Goal: Obtain resource: Obtain resource

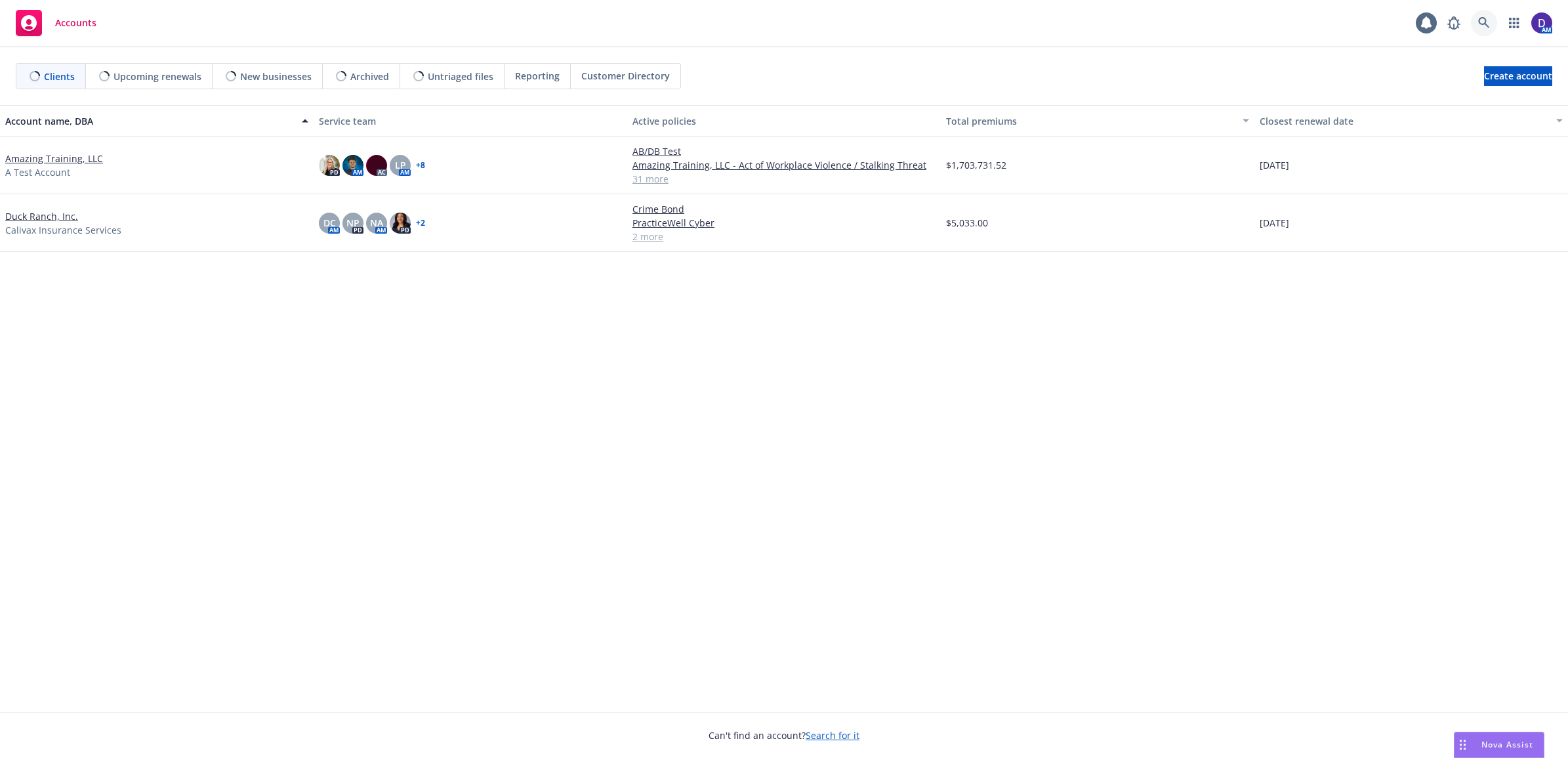
click at [1473, 18] on link at bounding box center [1483, 23] width 26 height 26
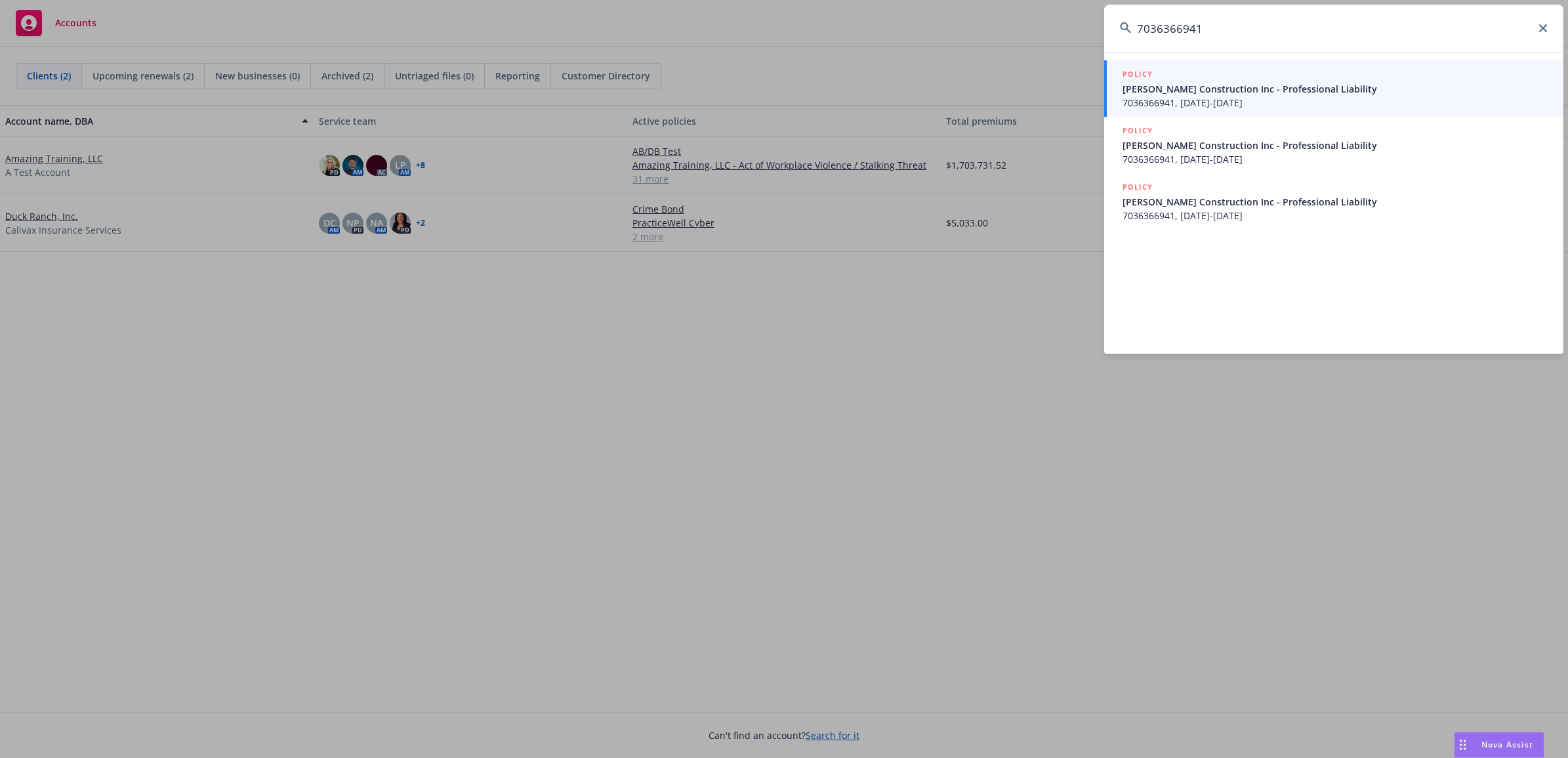
type input "7036366941"
click at [1214, 99] on span "7036366941, 01/01/2024-09/16/2024" at bounding box center [1334, 102] width 425 height 14
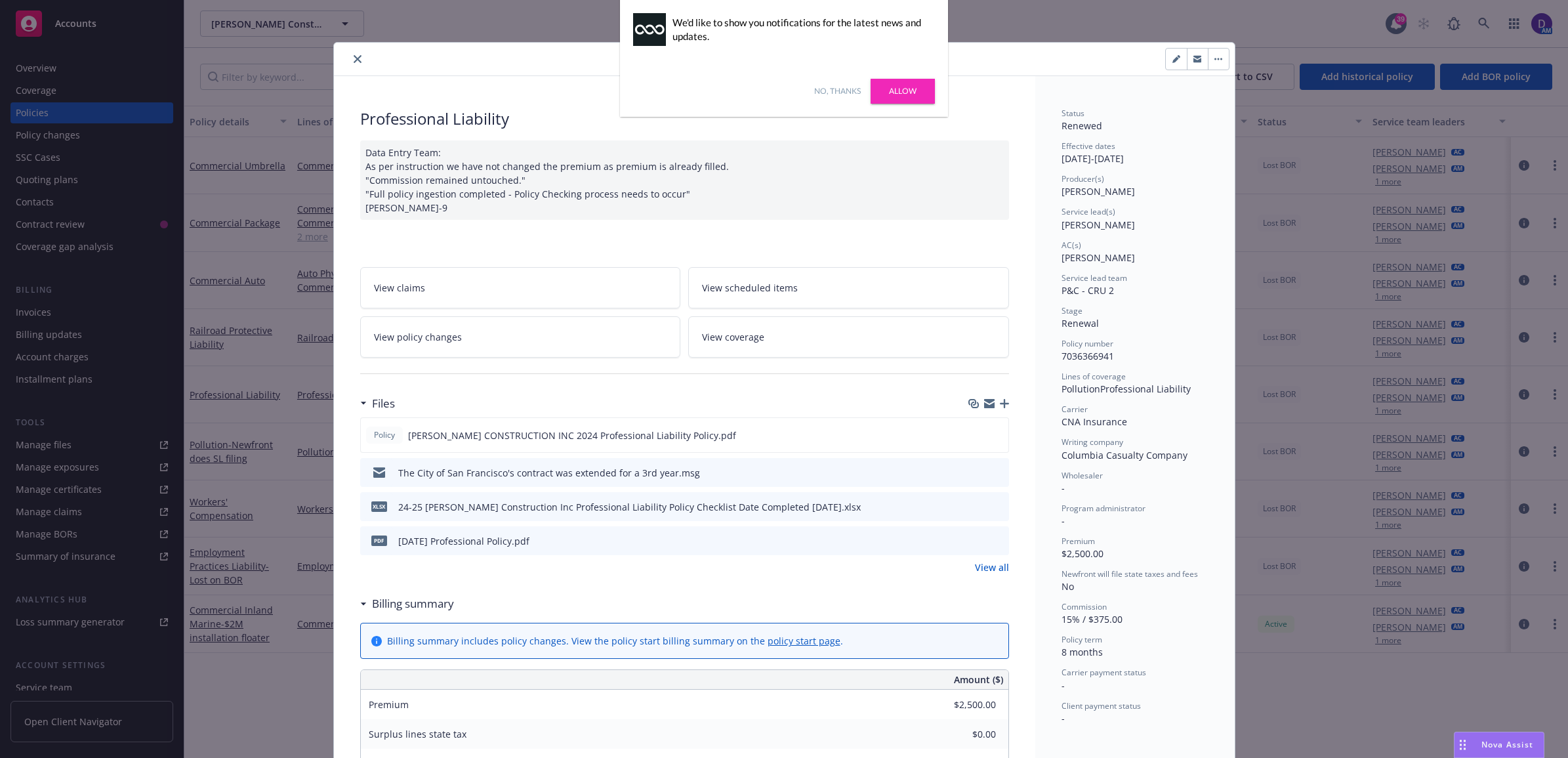
click at [916, 86] on link "Allow" at bounding box center [902, 91] width 65 height 25
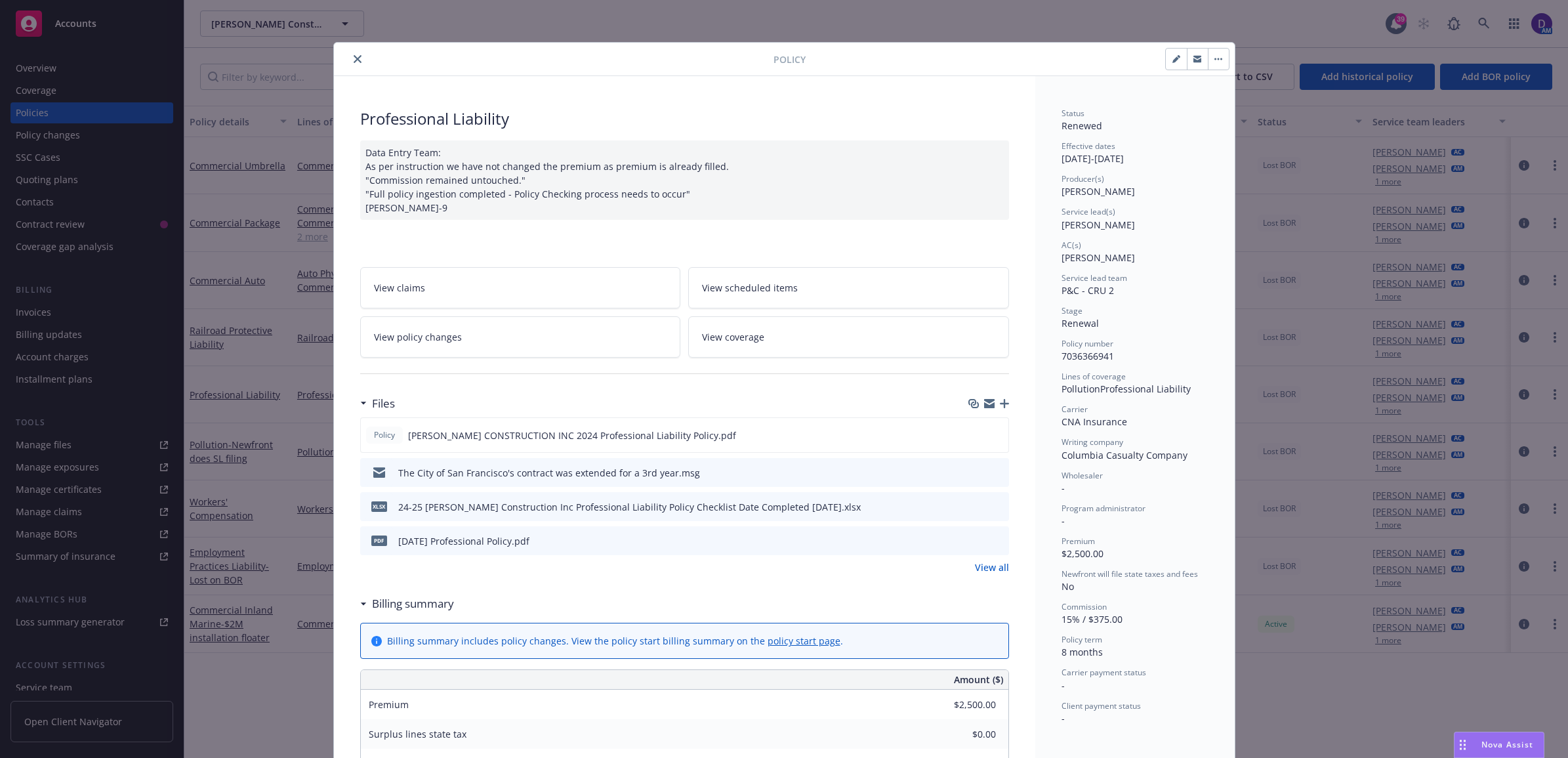
click at [340, 53] on div at bounding box center [557, 58] width 435 height 15
click at [354, 59] on icon "close" at bounding box center [357, 59] width 8 height 8
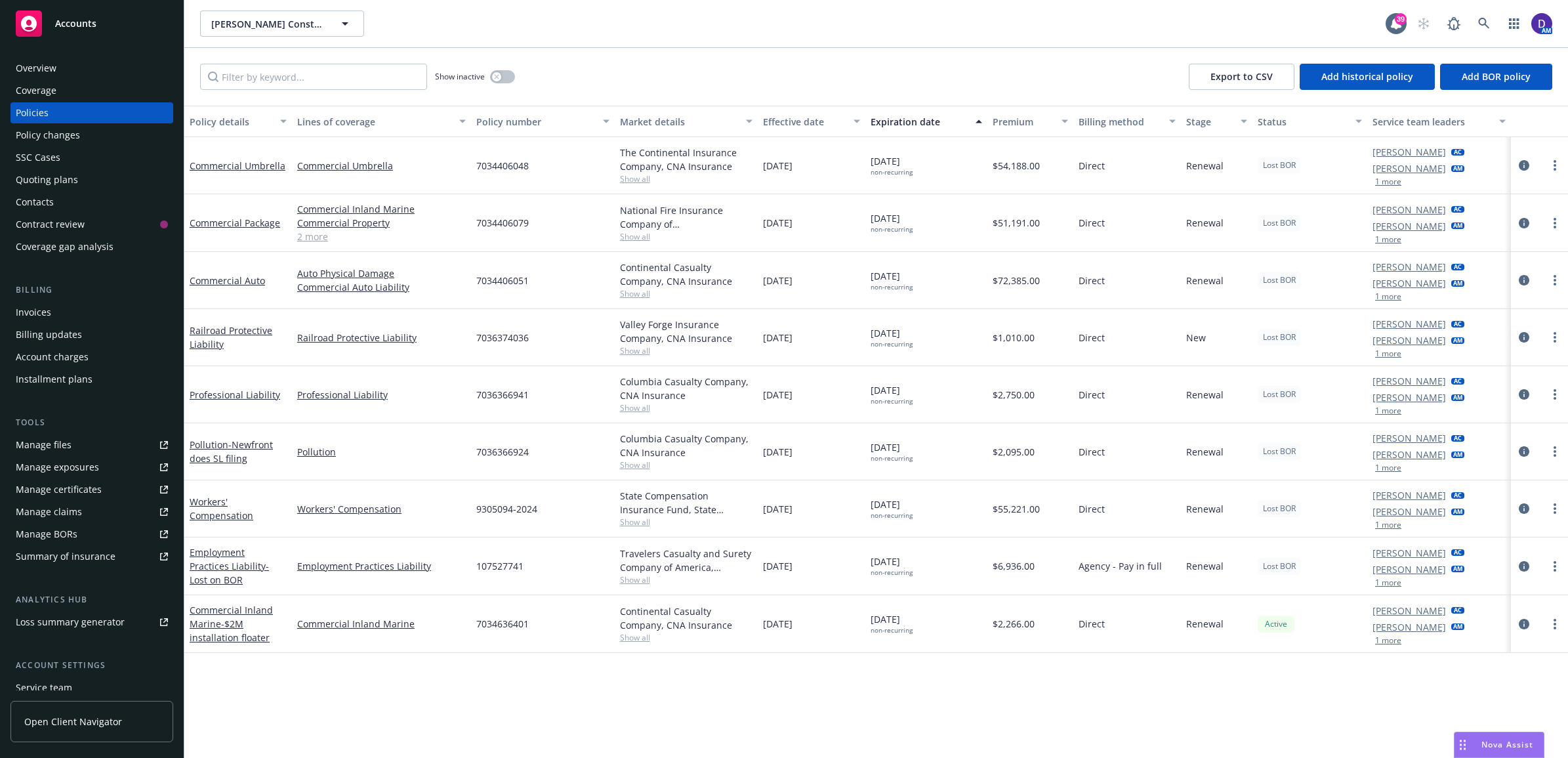
click at [489, 70] on div "Show inactive" at bounding box center [475, 76] width 80 height 26
click at [503, 73] on button "button" at bounding box center [502, 76] width 25 height 13
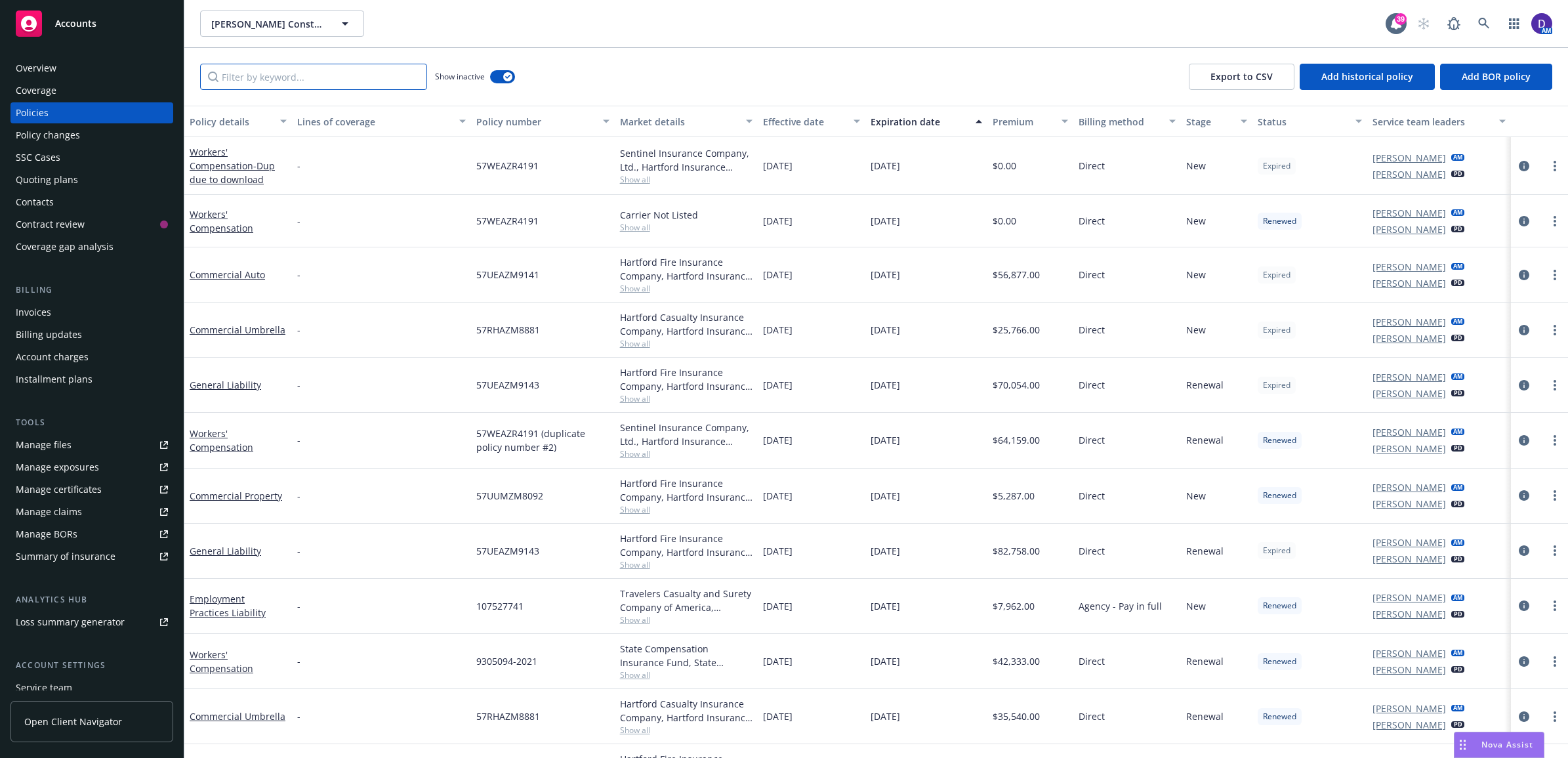
click at [222, 79] on input "Filter by keyword..." at bounding box center [314, 76] width 227 height 26
paste input "7036366941"
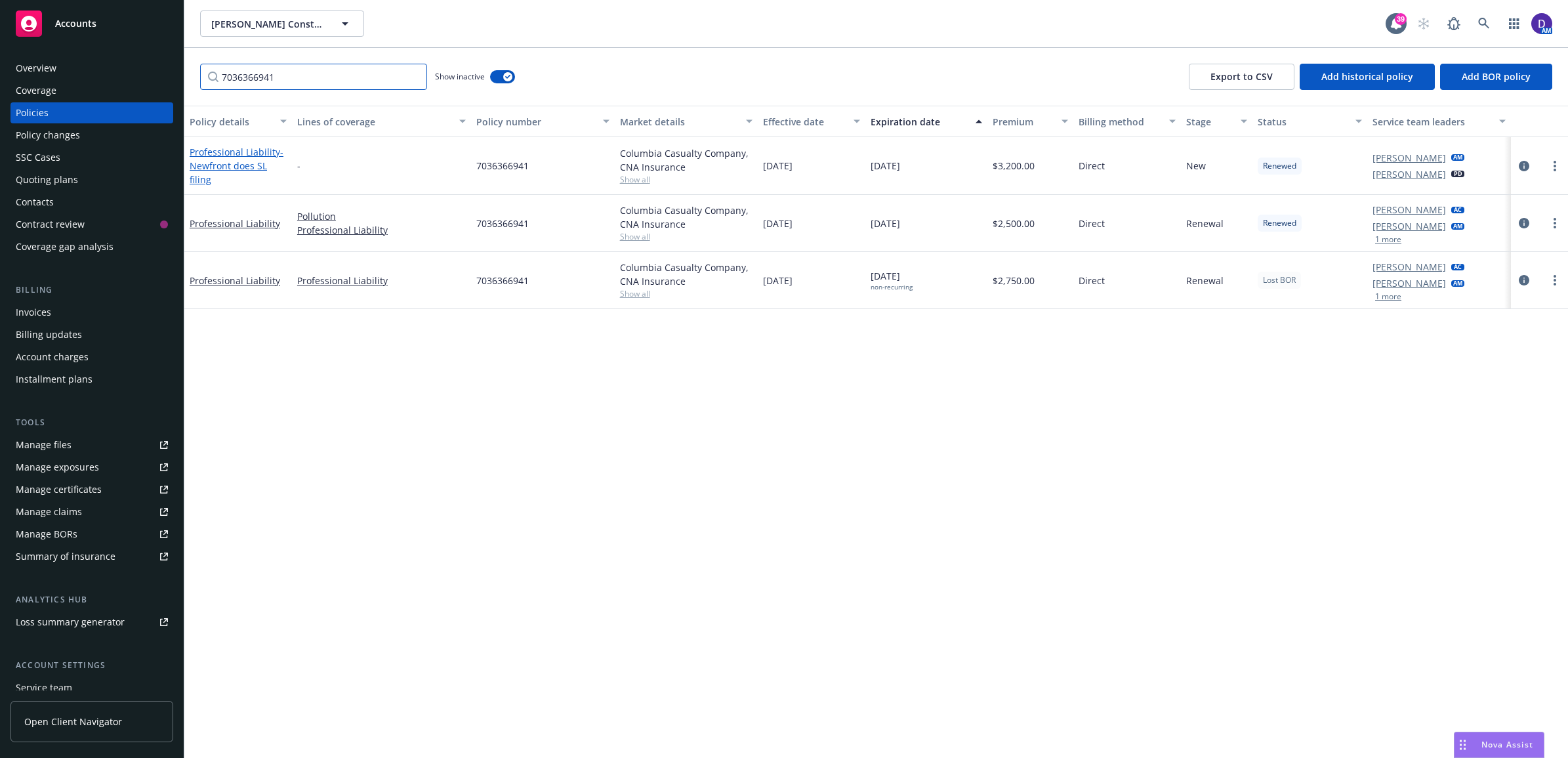
type input "7036366941"
click at [220, 158] on span "- Newfront does SL filing" at bounding box center [236, 166] width 94 height 40
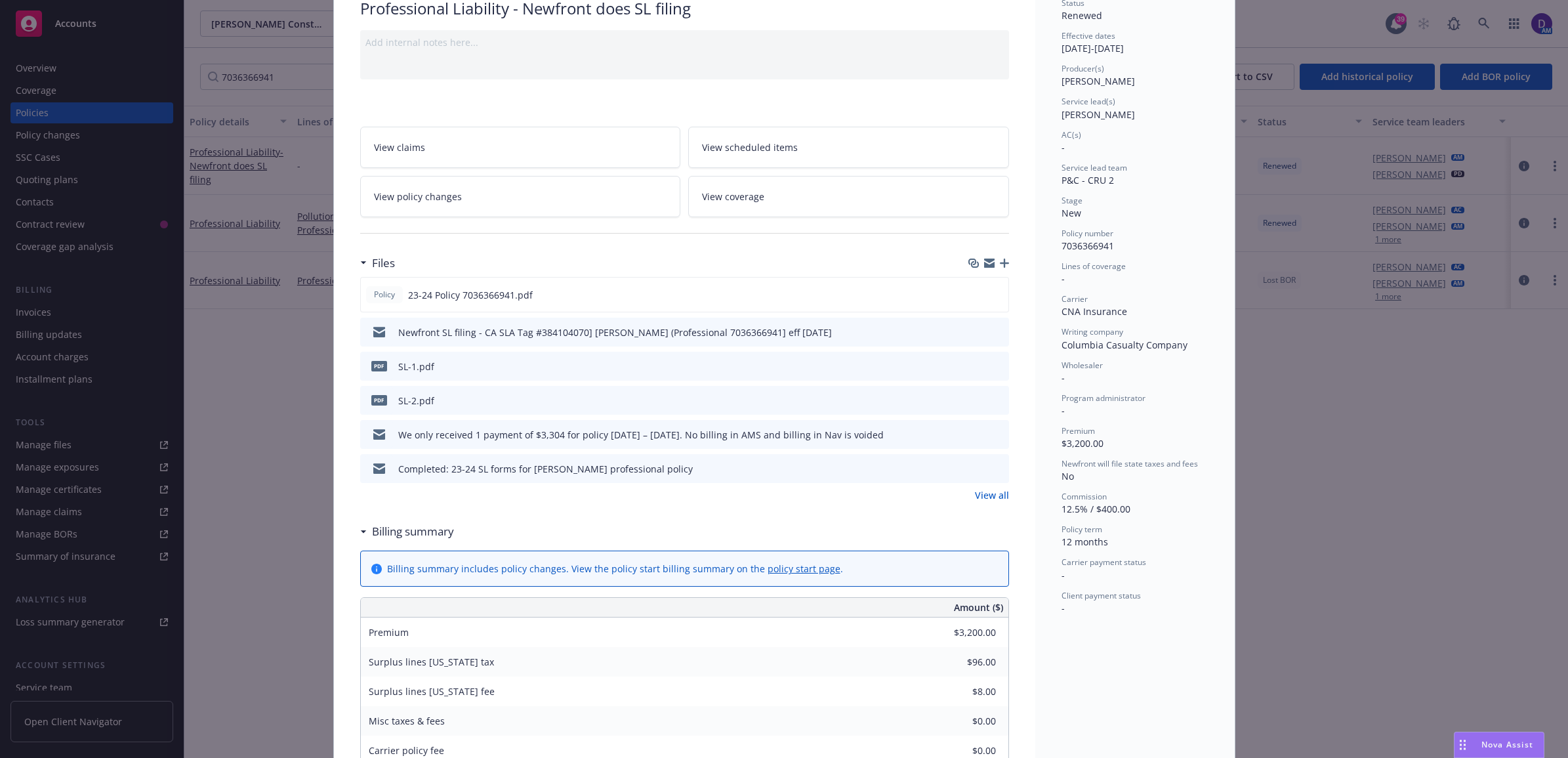
scroll to position [82, 0]
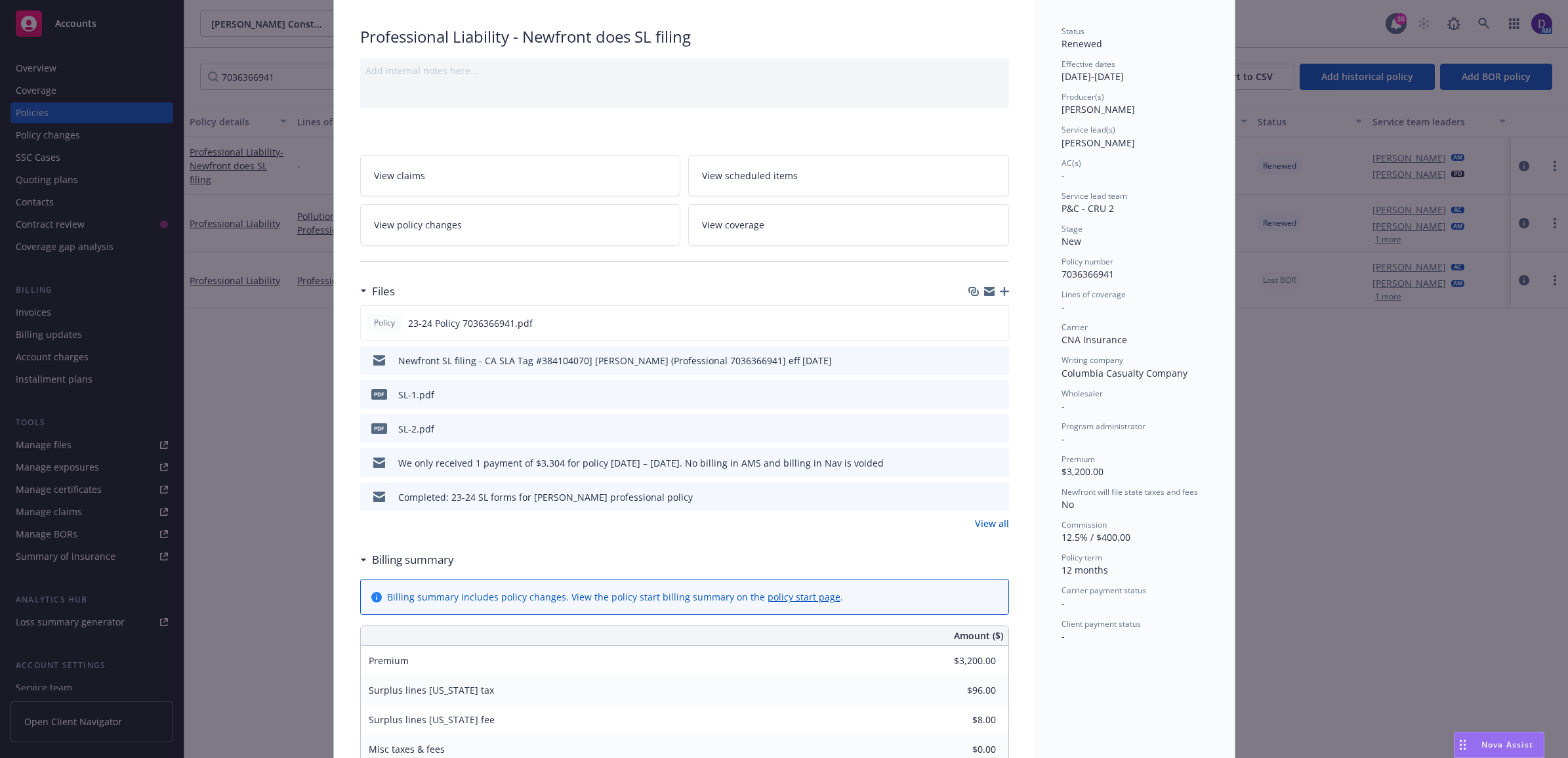
click at [969, 522] on div "View all" at bounding box center [684, 523] width 648 height 14
click at [985, 522] on link "View all" at bounding box center [992, 523] width 35 height 14
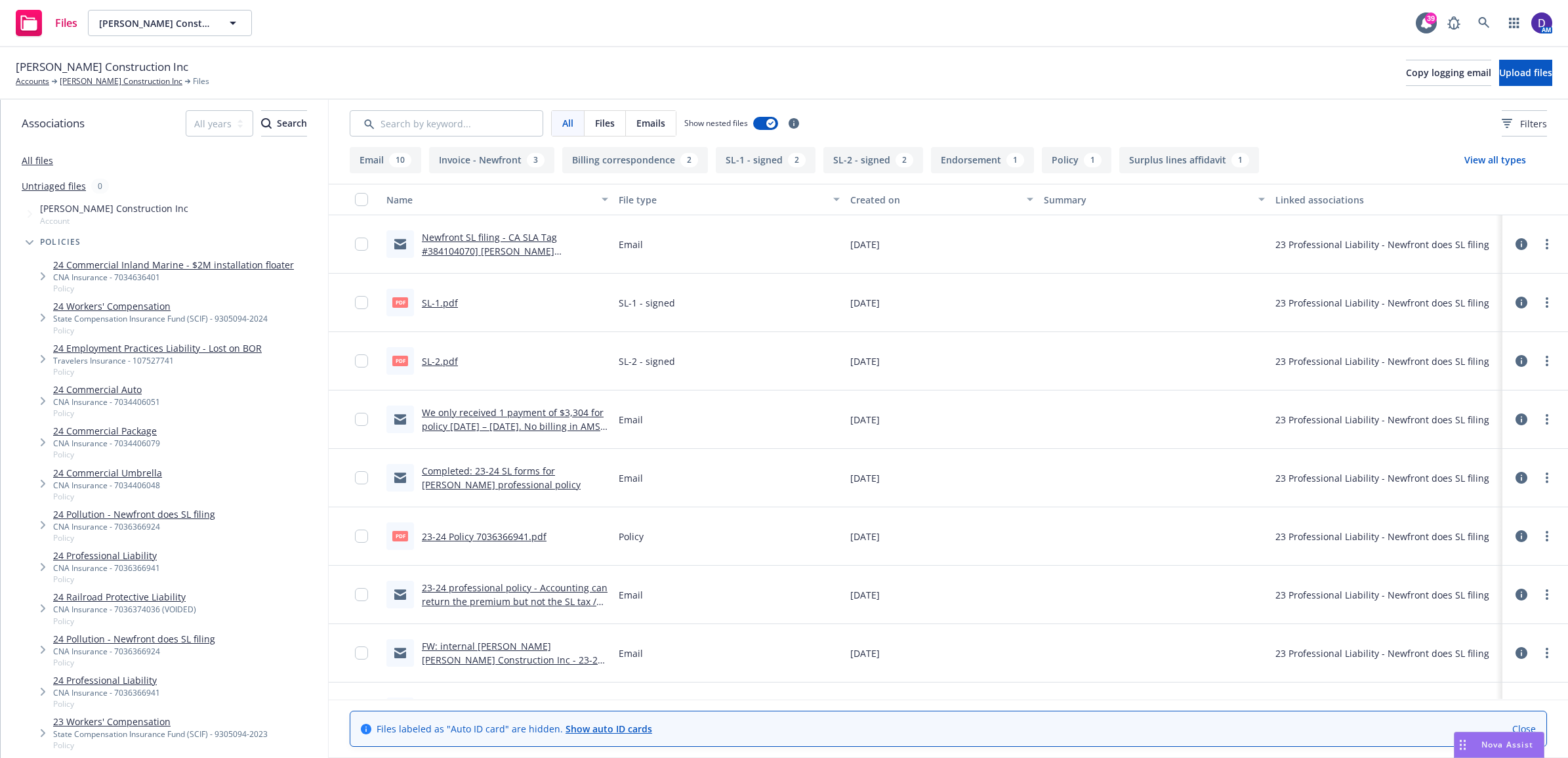
click at [469, 234] on link "Newfront SL filing - CA SLA Tag #384104070] [PERSON_NAME] (Professional 7036366…" at bounding box center [502, 251] width 161 height 40
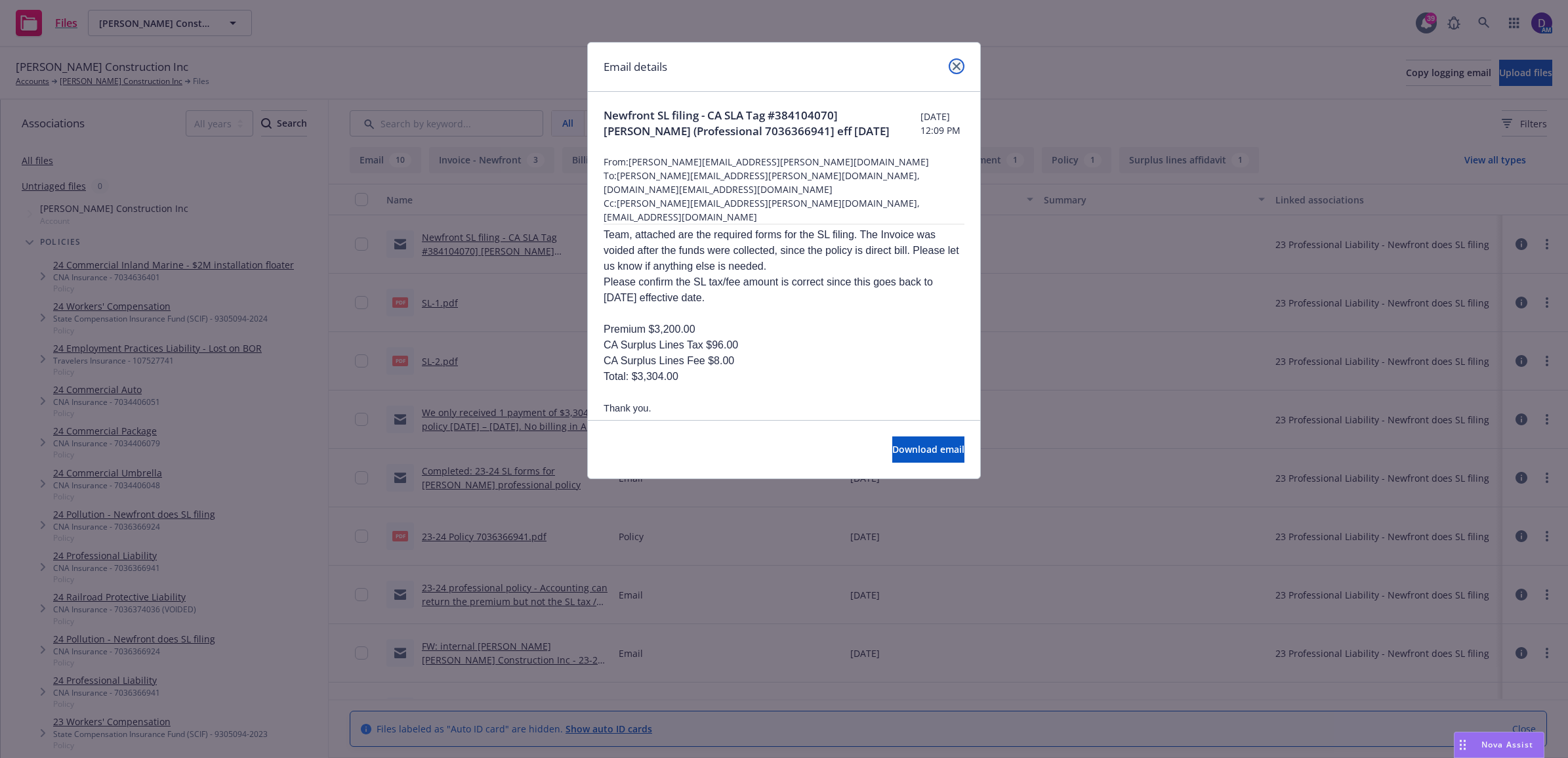
click at [961, 63] on link "close" at bounding box center [956, 66] width 15 height 15
